Goal: Transaction & Acquisition: Book appointment/travel/reservation

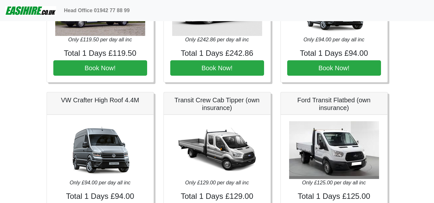
scroll to position [679, 0]
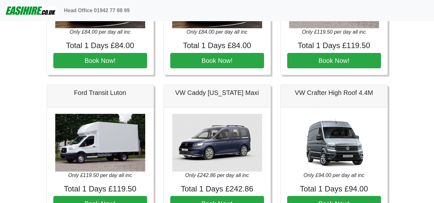
drag, startPoint x: 432, startPoint y: 97, endPoint x: 432, endPoint y: 83, distance: 13.8
click at [432, 83] on body "Head Office 01942 77 88 99 Easirent Car & Van Hire Quotations from Jaybank Leis…" at bounding box center [217, 71] width 434 height 1500
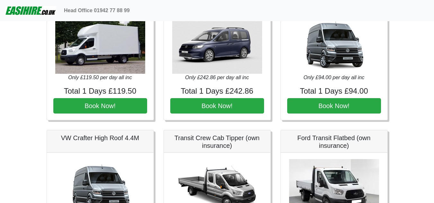
scroll to position [774, 0]
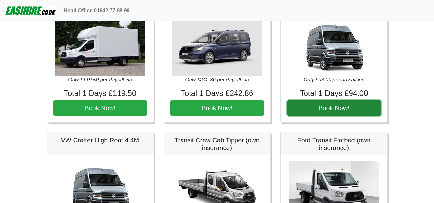
click at [334, 108] on button "Book Now!" at bounding box center [334, 107] width 94 height 15
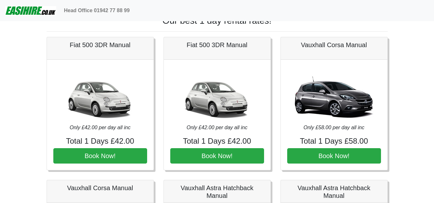
scroll to position [0, 0]
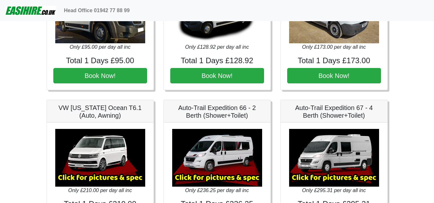
scroll to position [1081, 0]
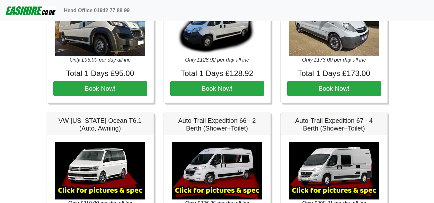
drag, startPoint x: 433, startPoint y: 162, endPoint x: 433, endPoint y: 144, distance: 18.0
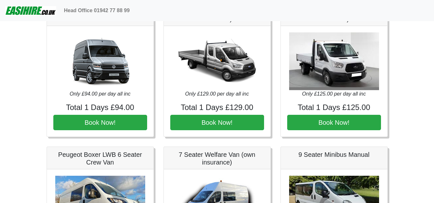
scroll to position [726, 0]
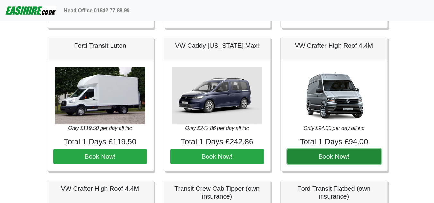
click at [333, 156] on button "Book Now!" at bounding box center [334, 156] width 94 height 15
